Goal: Transaction & Acquisition: Purchase product/service

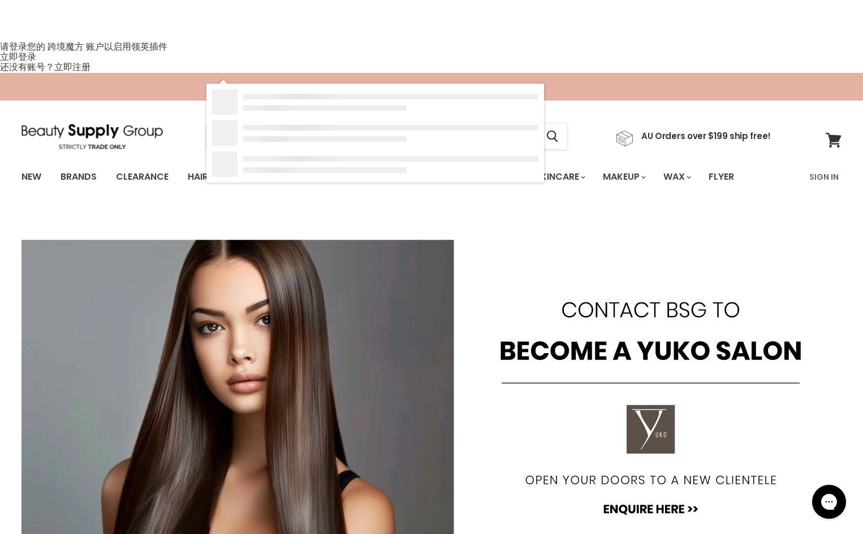
type input "lashes"
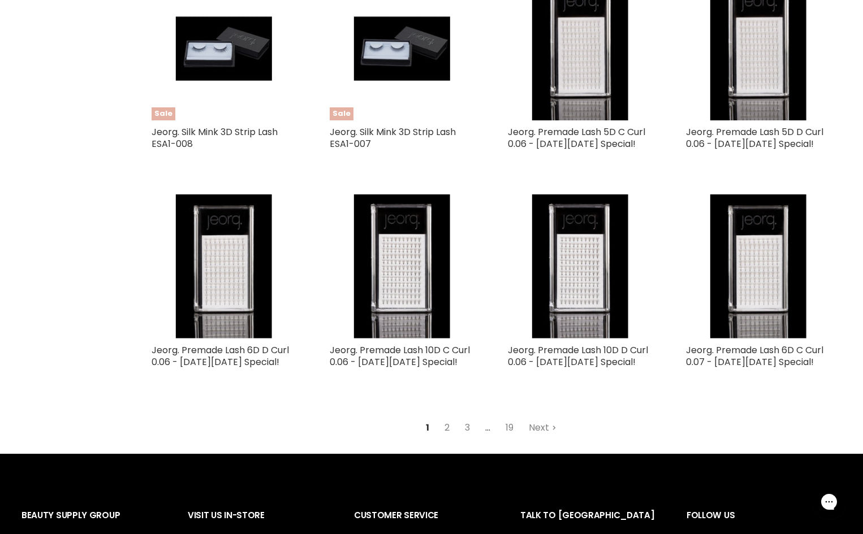
scroll to position [1244, 0]
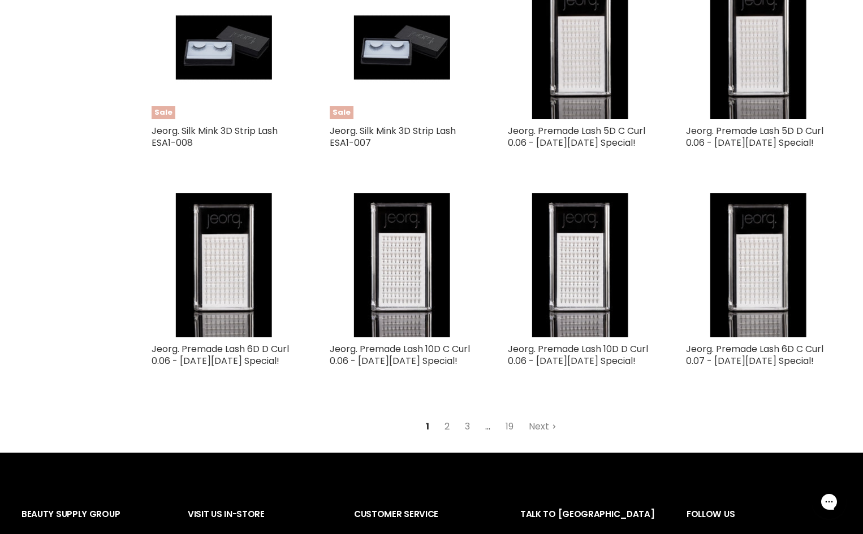
click at [450, 417] on link "2" at bounding box center [447, 427] width 18 height 20
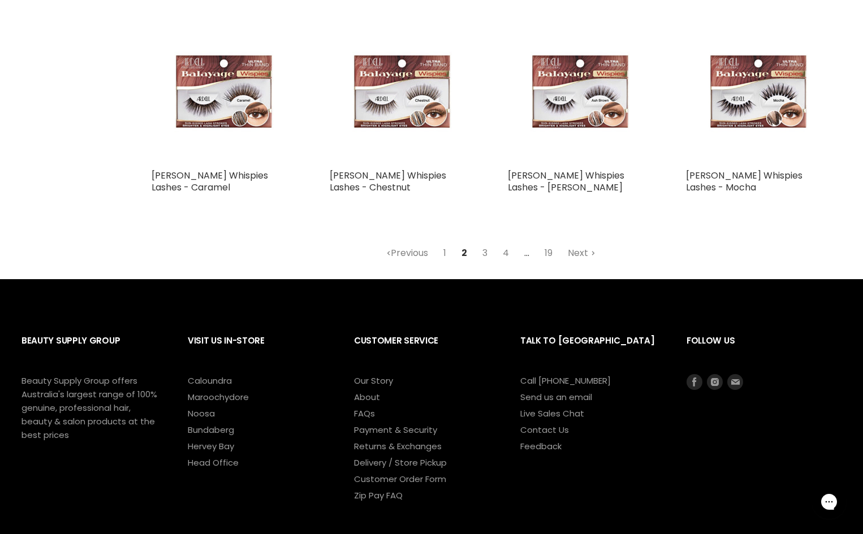
scroll to position [1512, 0]
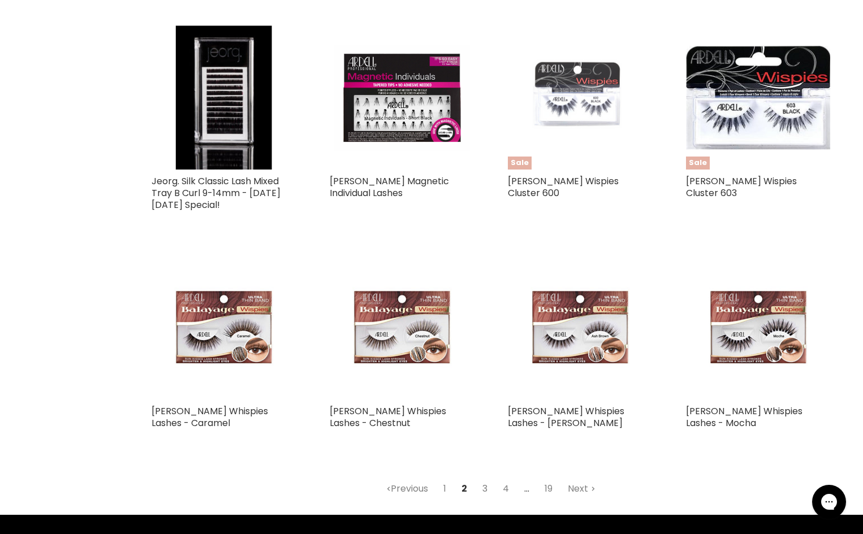
click at [487, 479] on link "3" at bounding box center [485, 489] width 18 height 20
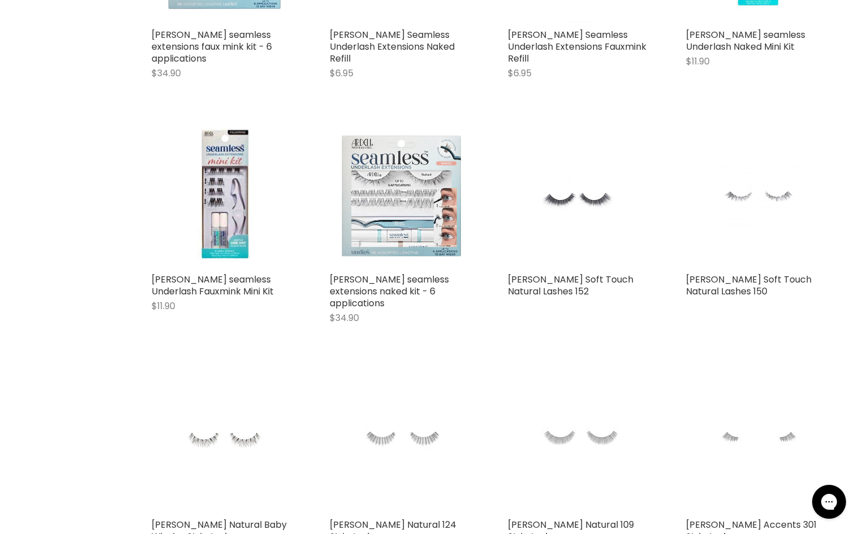
scroll to position [1197, 0]
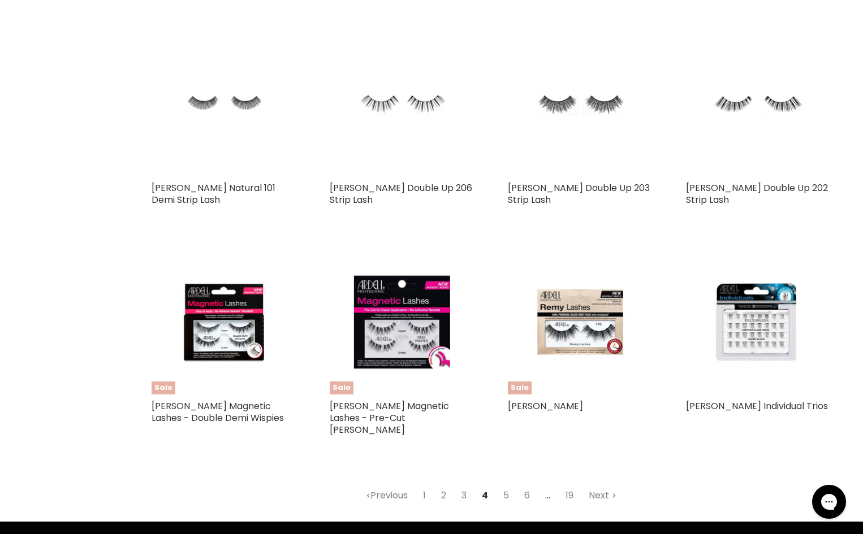
scroll to position [1197, 0]
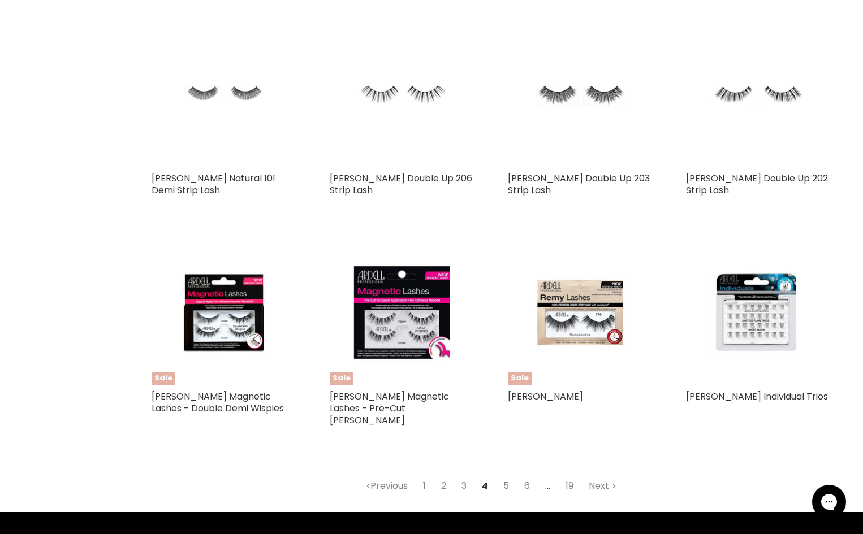
click at [505, 476] on link "5" at bounding box center [506, 486] width 18 height 20
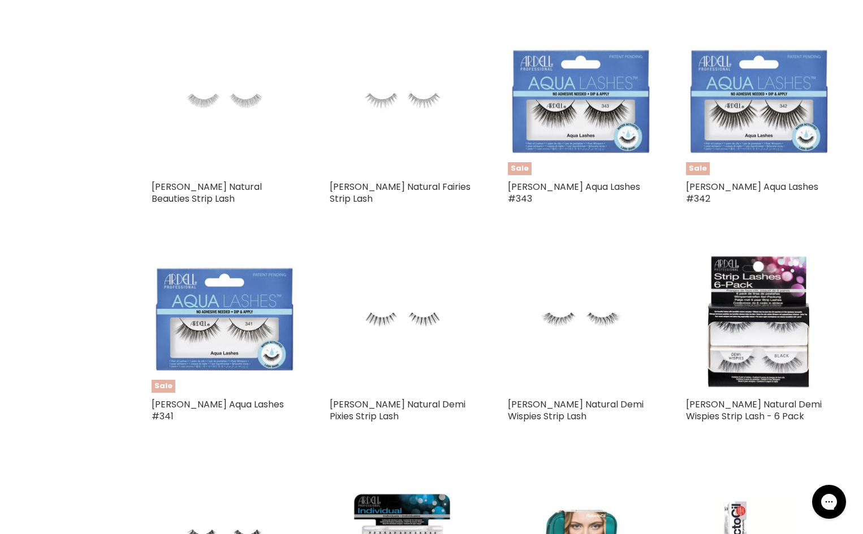
scroll to position [1140, 0]
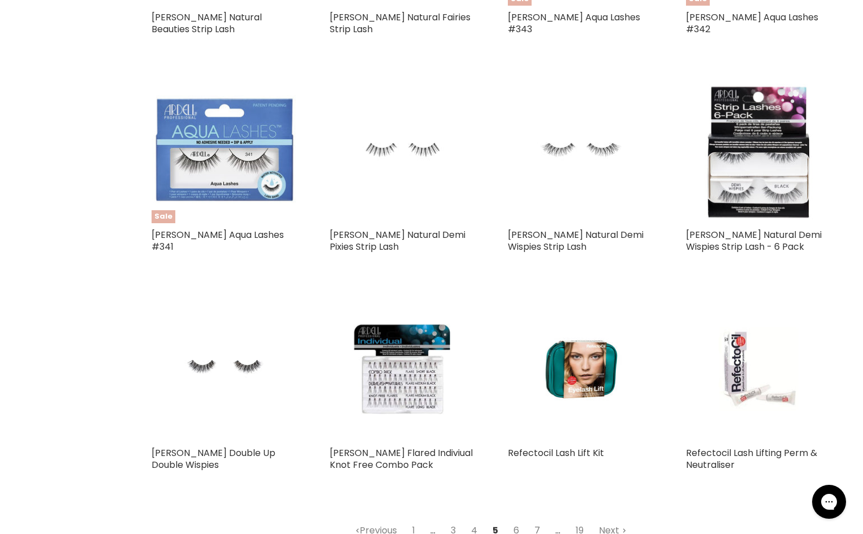
click at [533, 521] on link "7" at bounding box center [537, 531] width 18 height 20
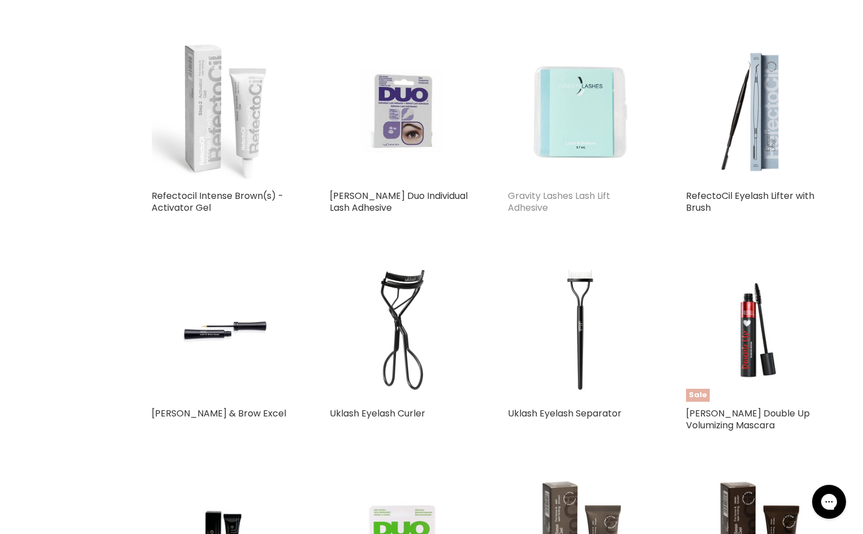
scroll to position [914, 0]
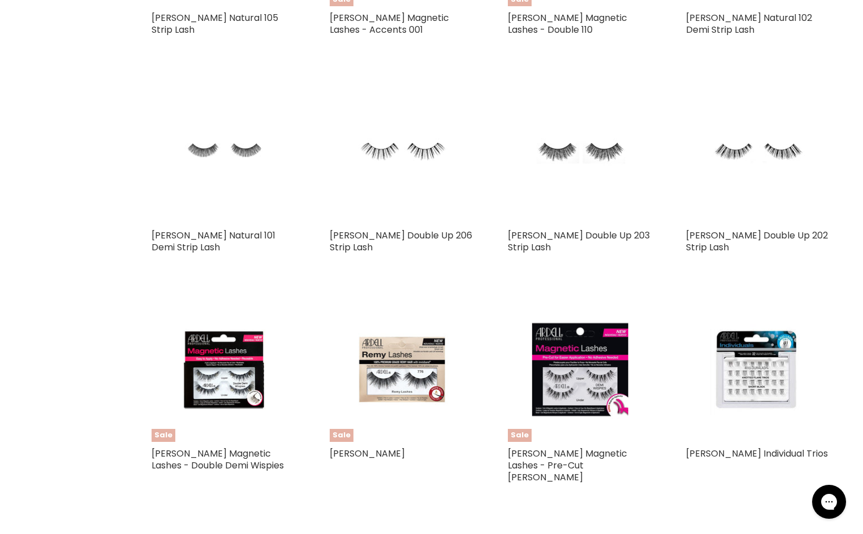
scroll to position [1140, 0]
